Goal: Check status: Check status

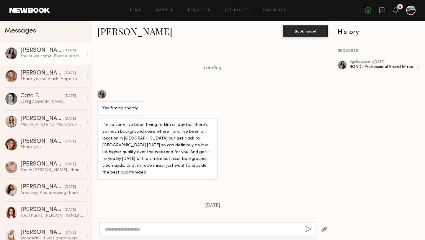
scroll to position [312, 0]
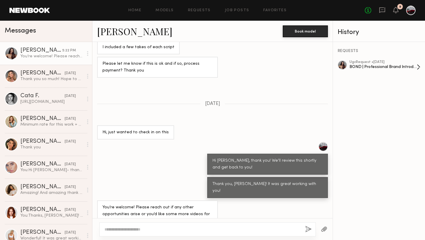
click at [383, 62] on div "ugc Request • 08/07/2025" at bounding box center [383, 62] width 67 height 4
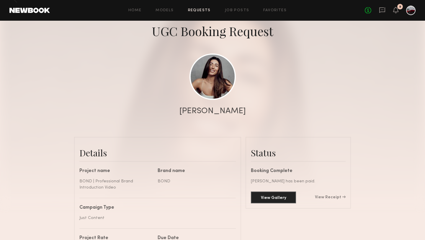
scroll to position [85, 0]
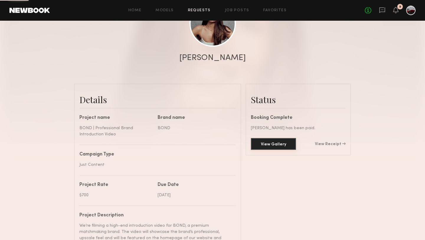
click at [269, 145] on button "View Gallery" at bounding box center [273, 144] width 45 height 12
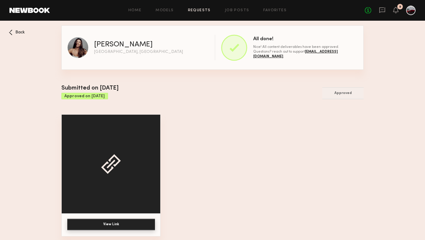
scroll to position [1, 0]
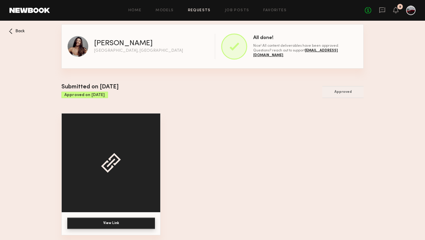
click at [112, 223] on button "View Link" at bounding box center [111, 223] width 88 height 12
